Goal: Understand process/instructions: Learn how to perform a task or action

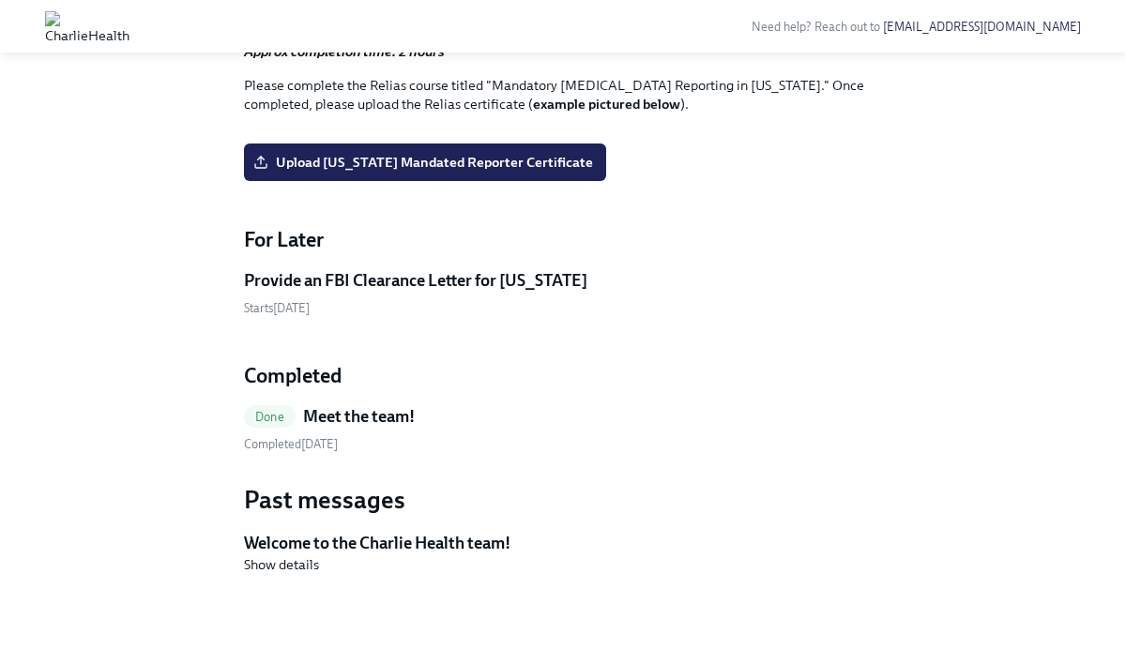
scroll to position [2672, 0]
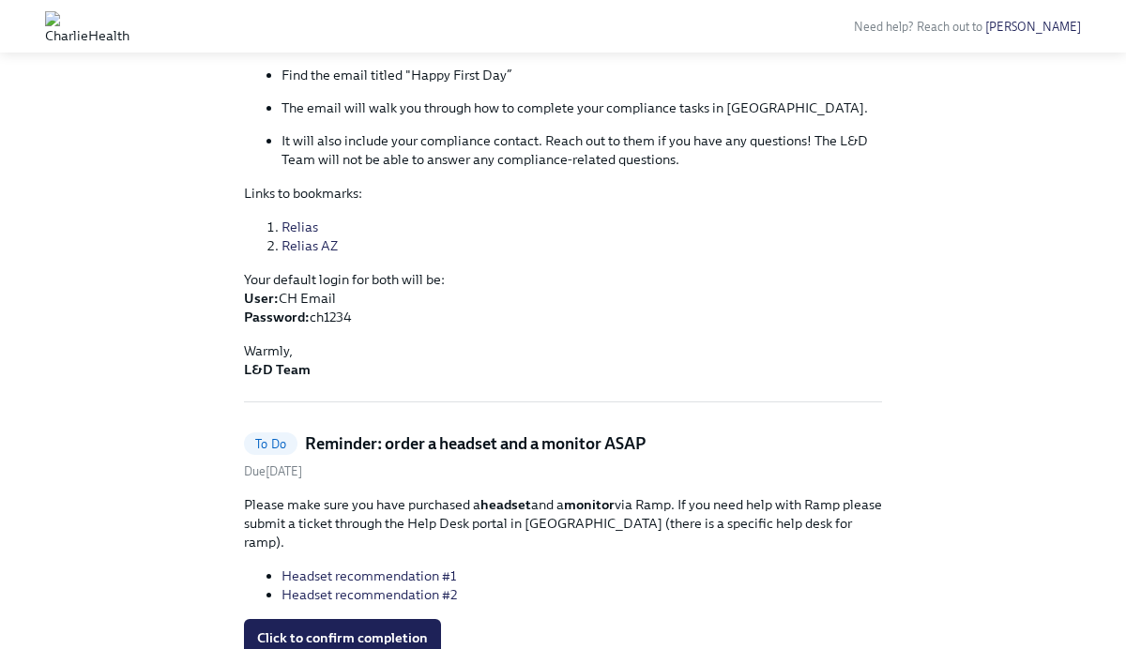
scroll to position [417, 0]
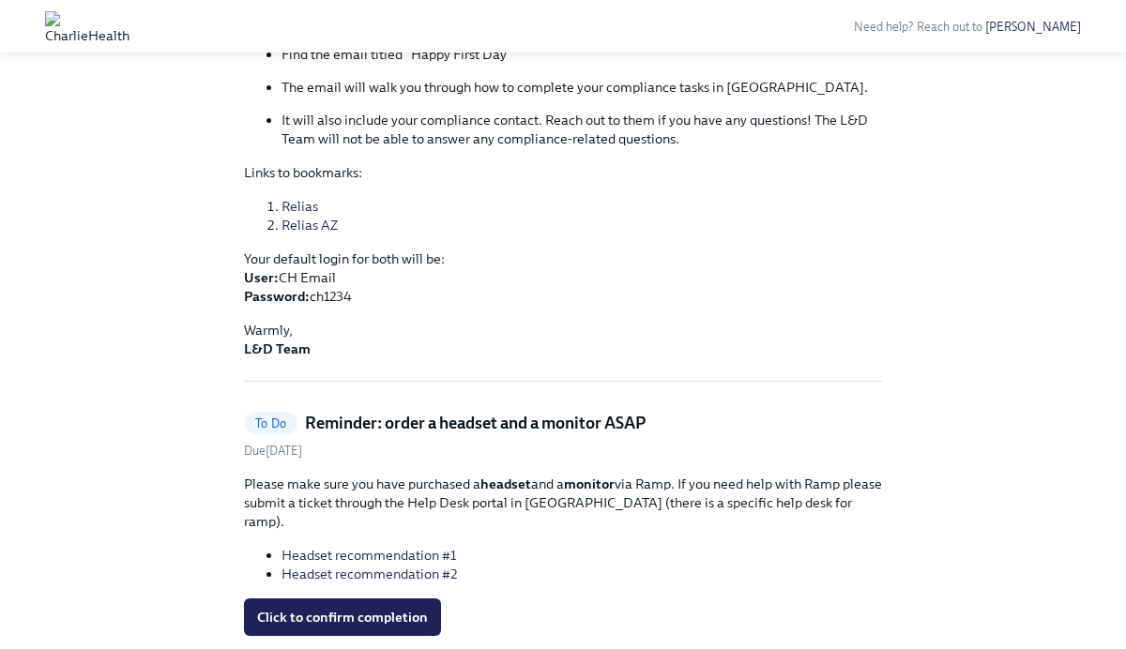
click at [296, 199] on link "Relias" at bounding box center [299, 206] width 37 height 17
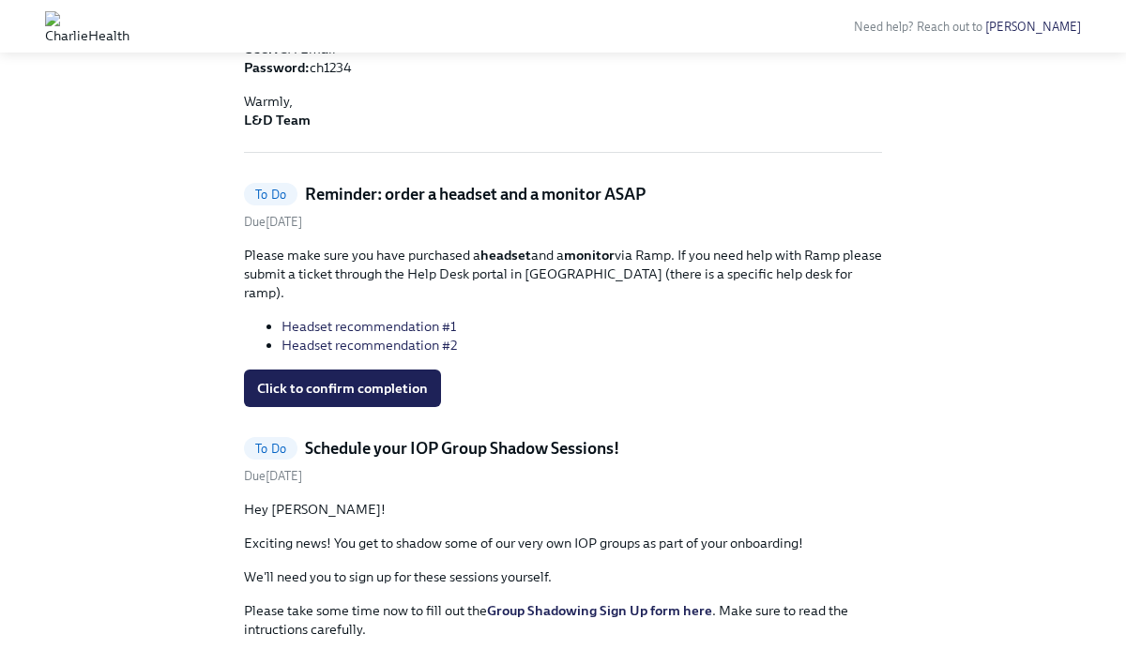
scroll to position [605, 0]
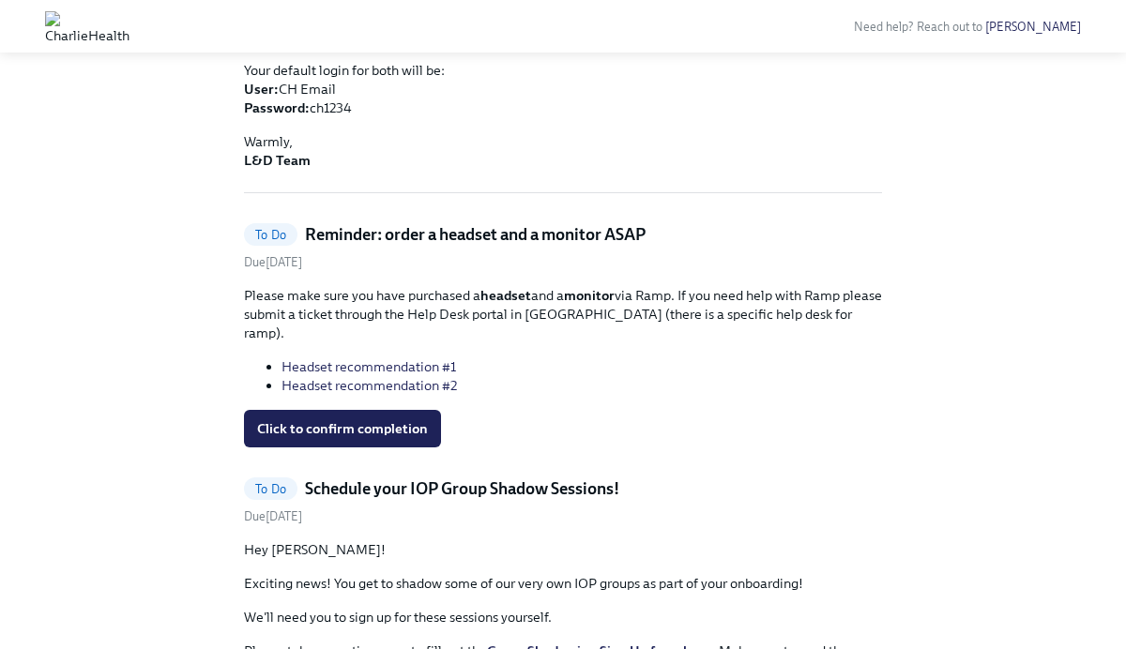
click at [420, 358] on link "Headset recommendation #1" at bounding box center [368, 366] width 175 height 17
click at [417, 377] on link "Headset recommendation #2" at bounding box center [368, 385] width 175 height 17
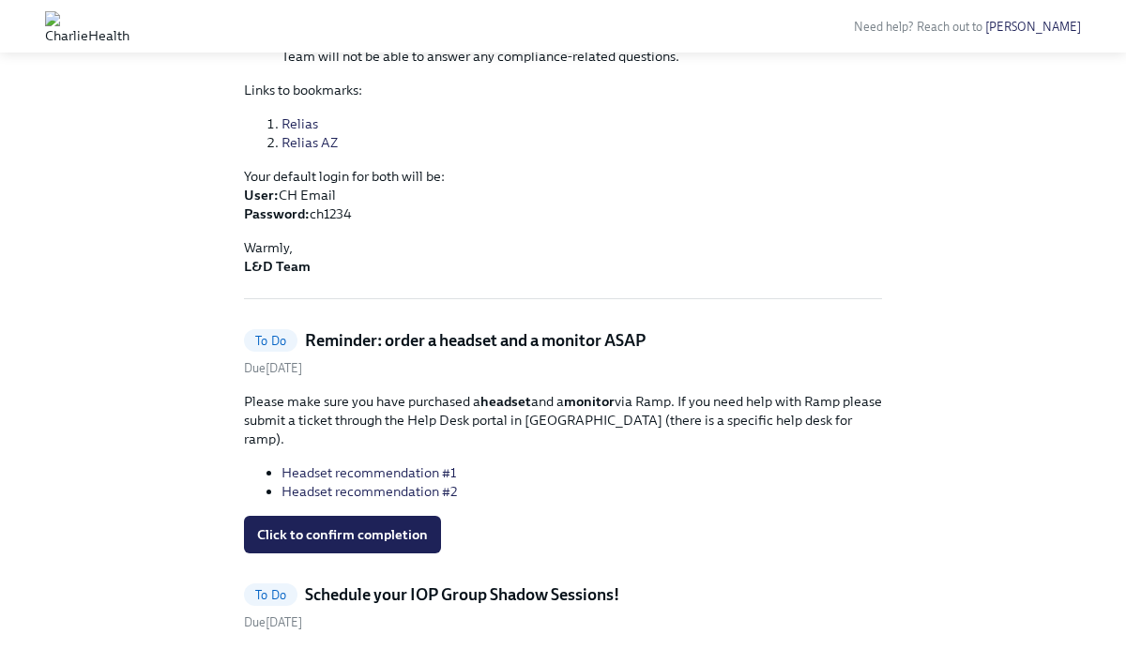
click at [416, 464] on link "Headset recommendation #1" at bounding box center [368, 472] width 175 height 17
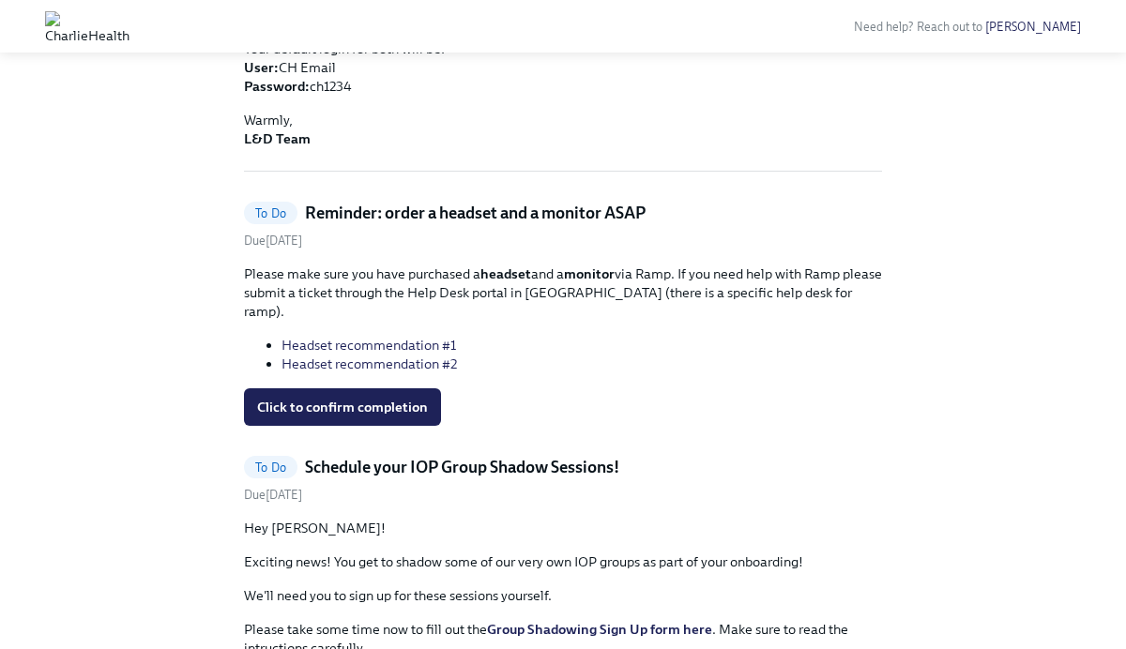
scroll to position [705, 0]
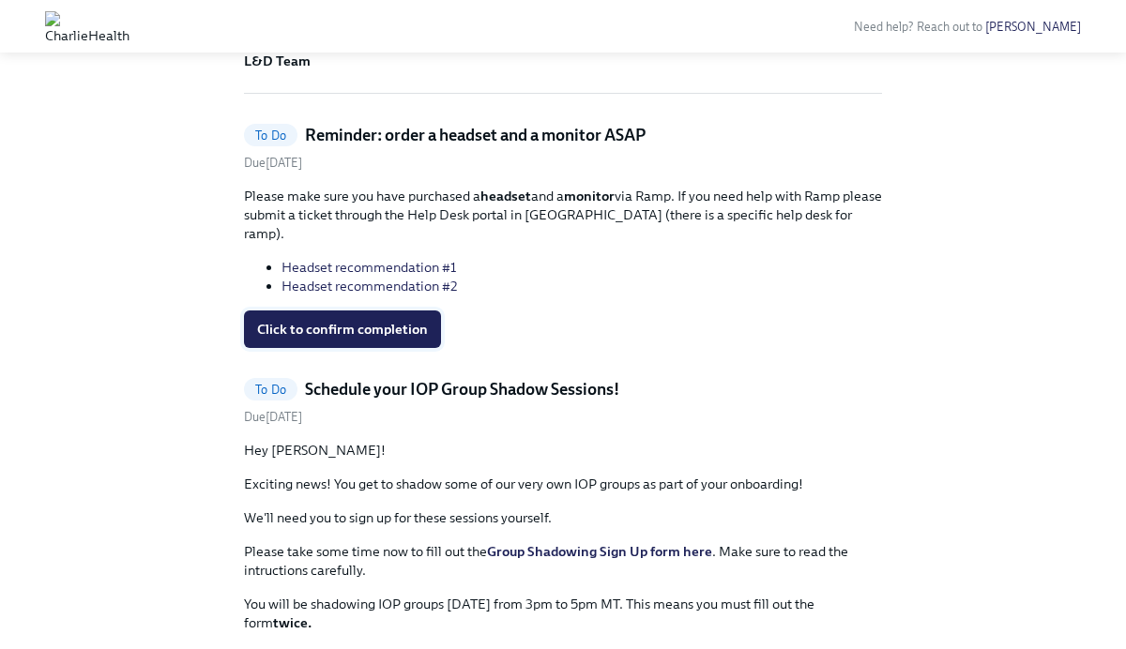
click at [281, 320] on span "Click to confirm completion" at bounding box center [342, 329] width 171 height 19
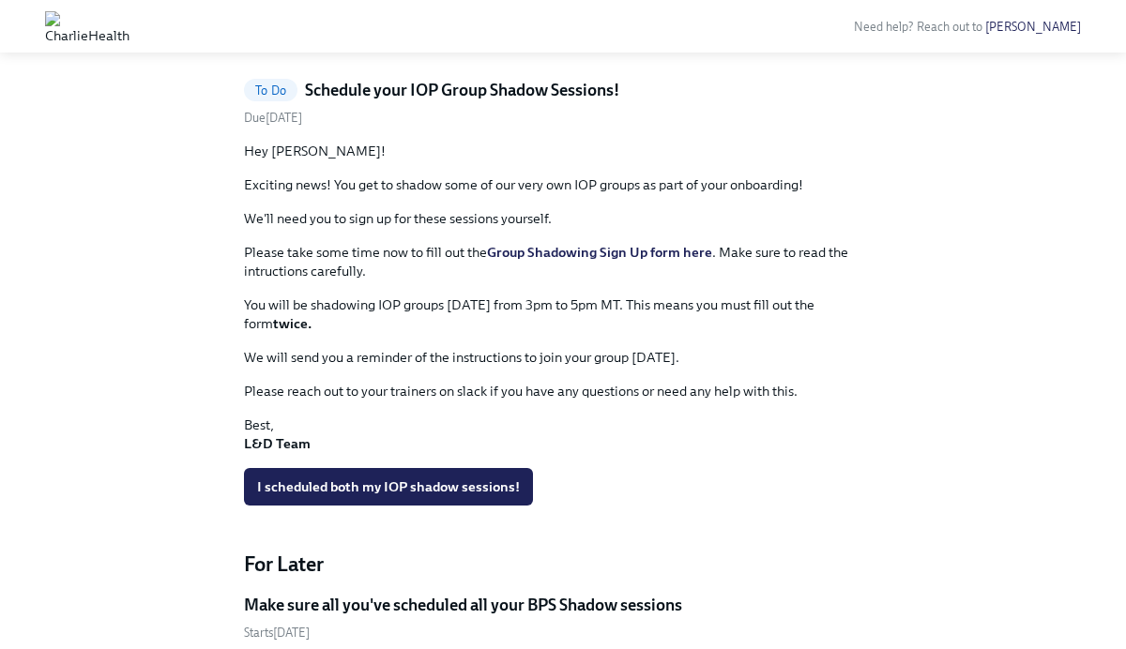
scroll to position [746, 0]
